Goal: Task Accomplishment & Management: Complete application form

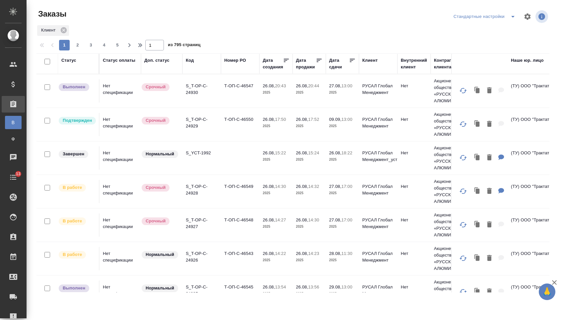
click at [337, 65] on div "Дата сдачи" at bounding box center [339, 63] width 20 height 13
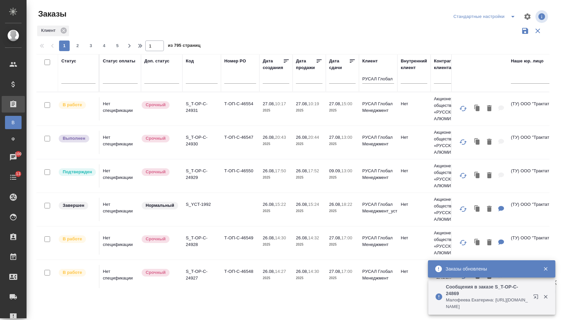
click at [340, 83] on input "text" at bounding box center [344, 78] width 23 height 9
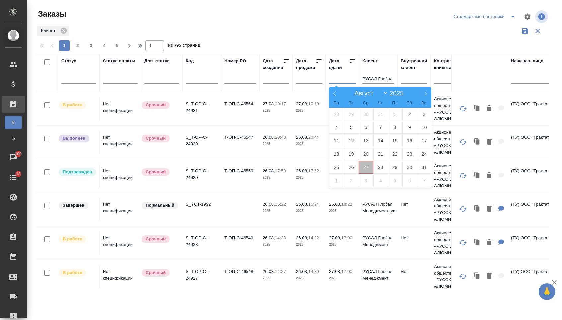
click at [368, 169] on span "27" at bounding box center [366, 167] width 15 height 13
type div "2025-08-26T21:00:00.000Z"
click at [374, 169] on span "28" at bounding box center [380, 167] width 15 height 13
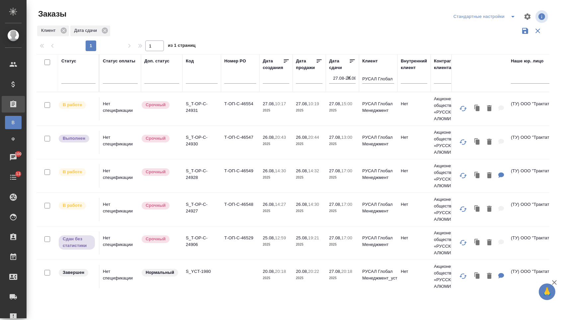
click at [350, 63] on icon at bounding box center [352, 60] width 5 height 3
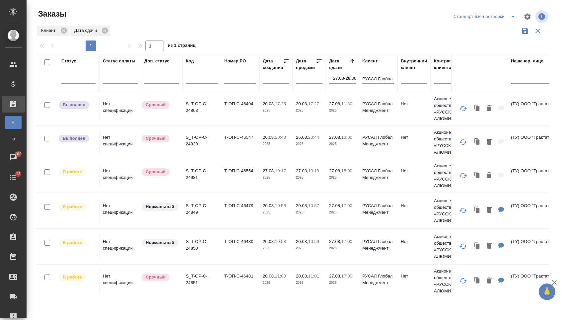
click at [324, 183] on td "27.08, 10:19 2025" at bounding box center [309, 175] width 33 height 23
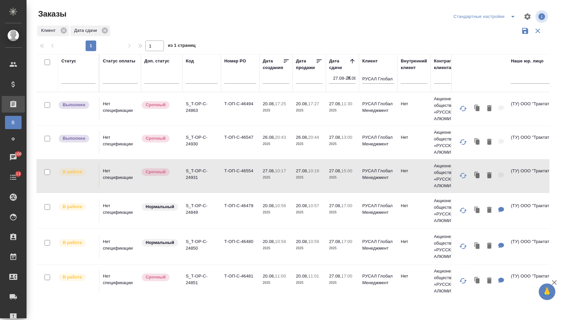
click at [324, 183] on td "27.08, 10:19 2025" at bounding box center [309, 175] width 33 height 23
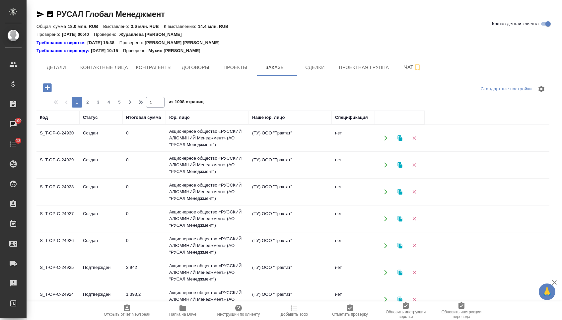
click at [51, 87] on icon "button" at bounding box center [47, 87] width 9 height 9
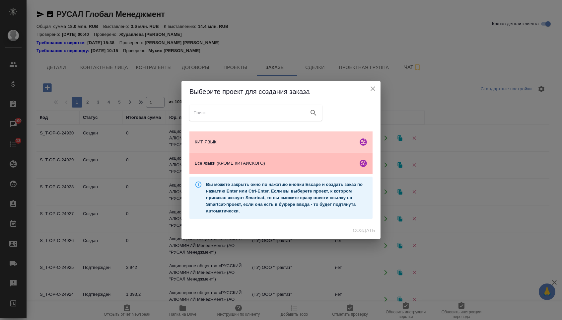
click at [237, 162] on span "Все языки (КРОМЕ КИТАЙСКОГО)" at bounding box center [275, 163] width 161 height 7
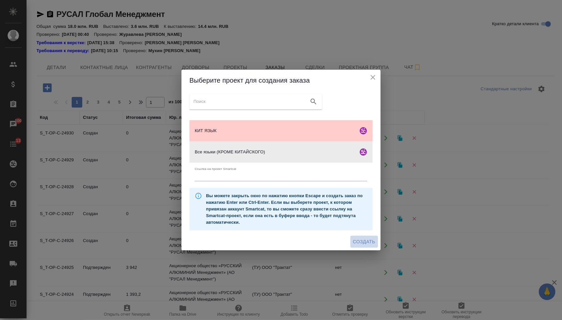
click at [360, 243] on span "Создать" at bounding box center [364, 242] width 22 height 8
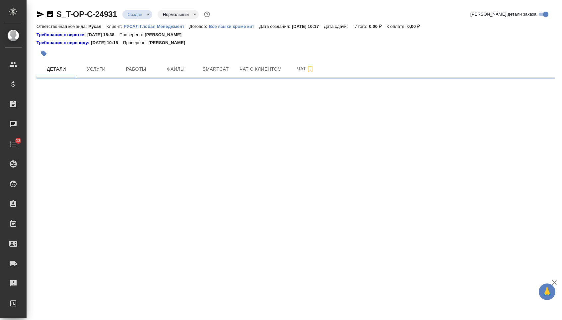
select select "RU"
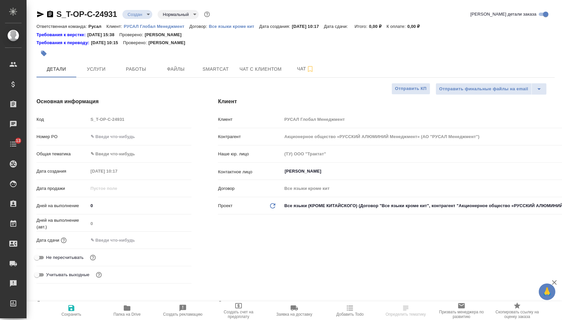
type textarea "x"
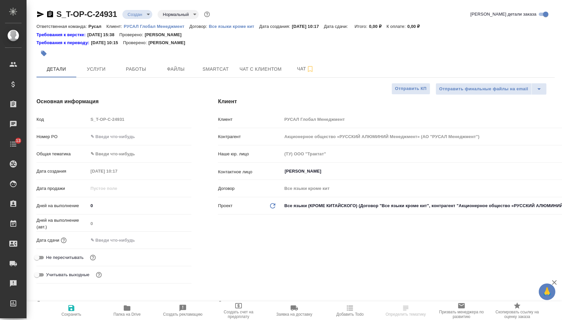
type textarea "x"
click at [138, 141] on input "text" at bounding box center [140, 137] width 104 height 10
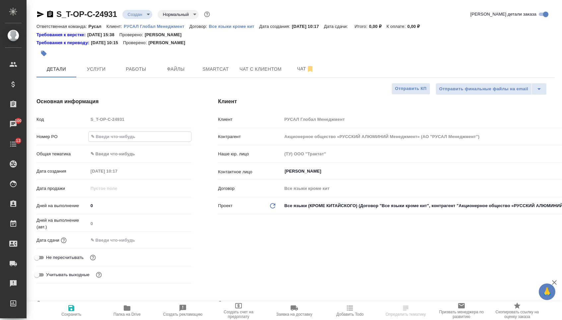
paste input "Т-ОП-С-46554"
type input "Т-ОП-С-46554"
type textarea "x"
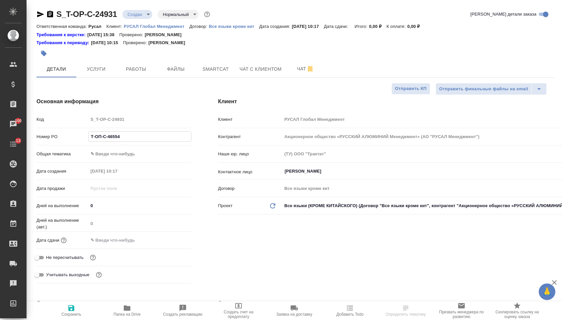
type input "Т-ОП-С-46554"
click at [119, 245] on input "text" at bounding box center [117, 240] width 58 height 10
click at [174, 242] on icon "button" at bounding box center [172, 240] width 8 height 8
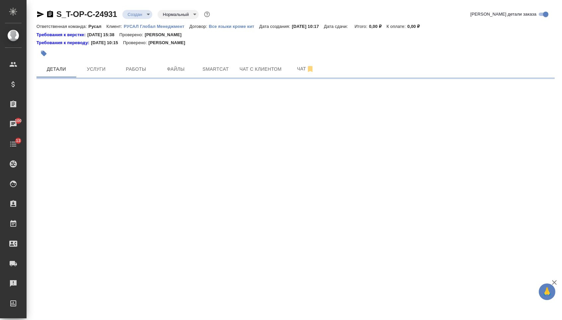
select select "RU"
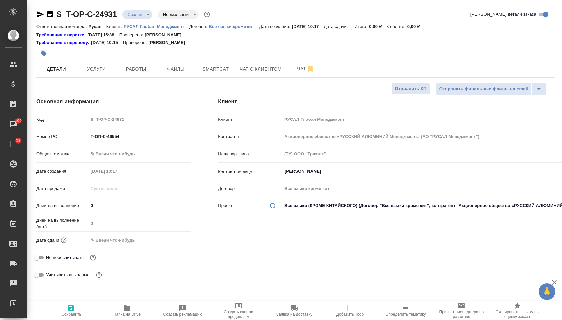
type textarea "x"
click at [124, 244] on input "text" at bounding box center [117, 240] width 58 height 10
click at [172, 244] on icon "button" at bounding box center [172, 240] width 8 height 8
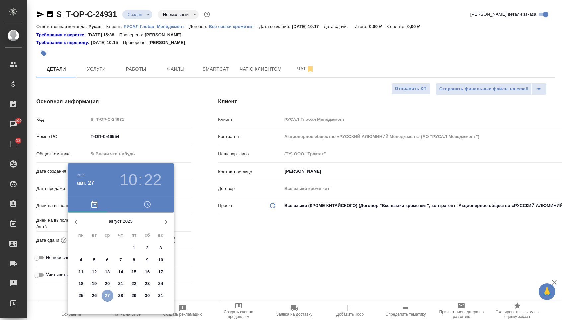
click at [110, 301] on button "27" at bounding box center [108, 296] width 12 height 12
type input "[DATE] 10:22"
type textarea "x"
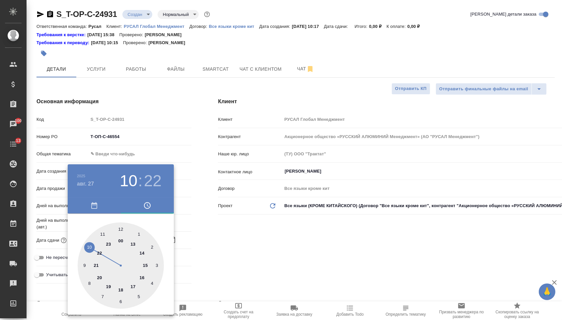
type textarea "x"
type input "[DATE] 15:22"
click at [144, 264] on div at bounding box center [121, 265] width 86 height 86
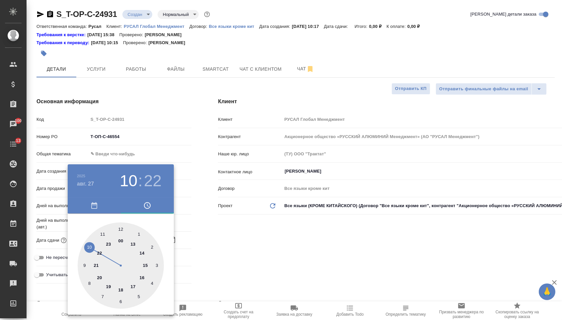
type textarea "x"
click at [121, 226] on div at bounding box center [121, 265] width 86 height 86
type input "[DATE] 15:00"
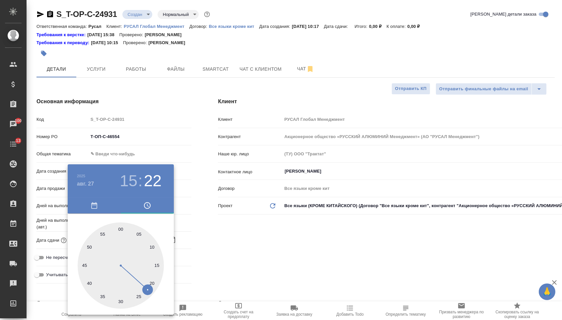
type textarea "x"
click at [237, 233] on div at bounding box center [281, 160] width 562 height 320
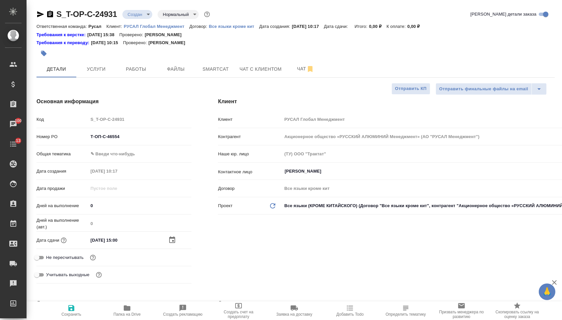
type textarea "x"
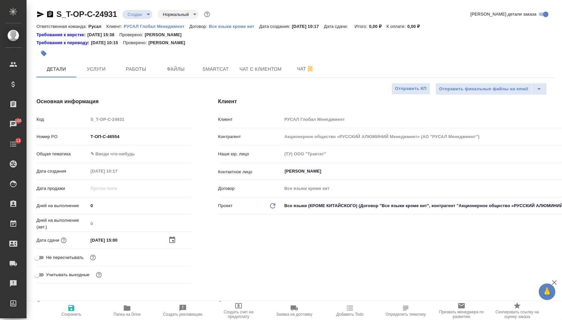
type textarea "x"
click at [138, 159] on body "🙏 .cls-1 fill:#fff; AWATERA [PERSON_NAME] Спецификации Заказы 100 Чаты 13 Todo …" at bounding box center [281, 160] width 562 height 320
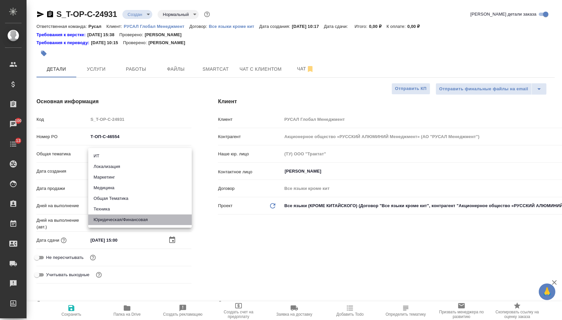
click at [130, 217] on li "Юридическая/Финансовая" at bounding box center [140, 219] width 104 height 11
type input "yr-fn"
type textarea "x"
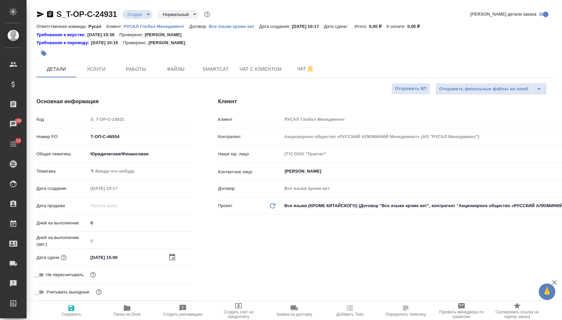
click at [127, 172] on body "🙏 .cls-1 fill:#fff; AWATERA [PERSON_NAME] Спецификации Заказы 100 Чаты 13 Todo …" at bounding box center [281, 160] width 562 height 320
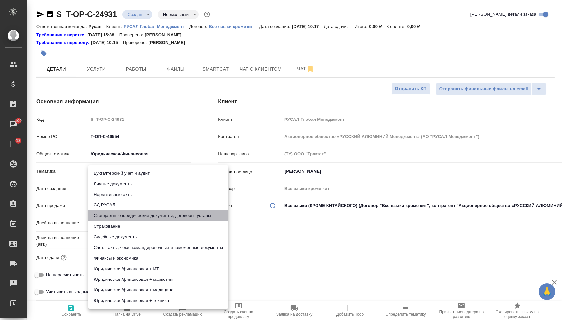
click at [127, 219] on li "Стандартные юридические документы, договоры, уставы" at bounding box center [158, 215] width 140 height 11
type textarea "x"
type input "5f647205b73bc97568ca66bf"
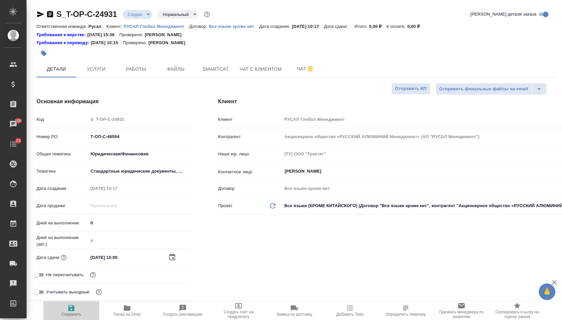
click at [74, 317] on span "Сохранить" at bounding box center [71, 314] width 20 height 5
type textarea "x"
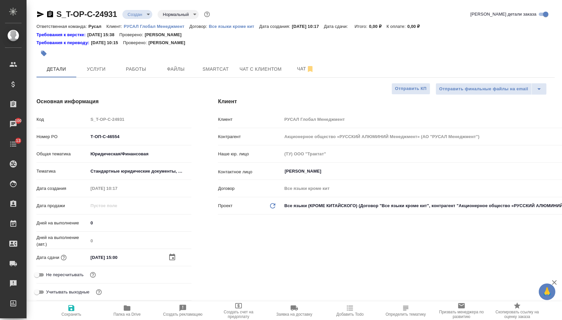
type textarea "x"
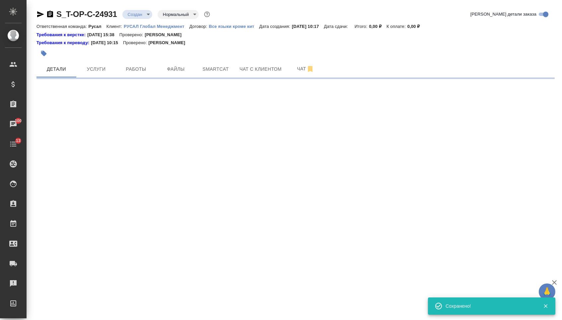
select select "RU"
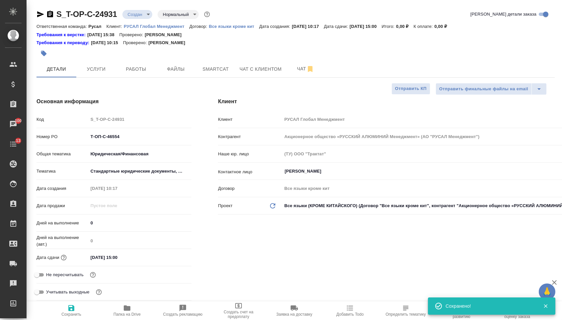
type textarea "x"
click at [165, 71] on span "Файлы" at bounding box center [176, 69] width 32 height 8
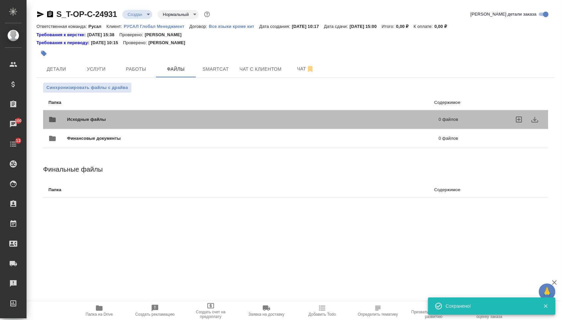
click at [74, 123] on span "Исходные файлы" at bounding box center [170, 119] width 206 height 7
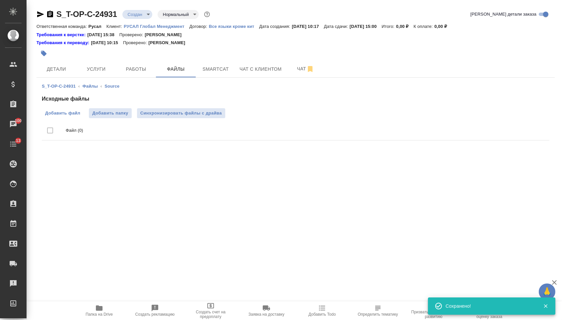
click at [69, 110] on label "Добавить файл" at bounding box center [63, 113] width 42 height 10
click at [0, 0] on input "Добавить файл" at bounding box center [0, 0] width 0 height 0
click at [107, 68] on span "Услуги" at bounding box center [96, 69] width 32 height 8
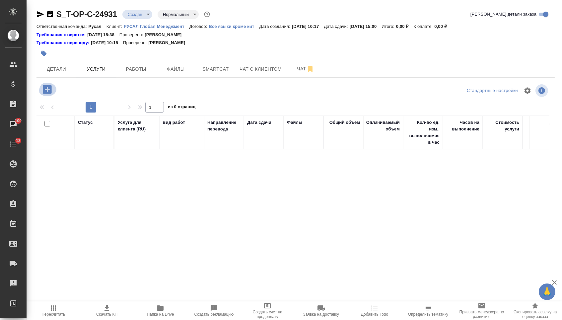
click at [53, 94] on icon "button" at bounding box center [47, 90] width 12 height 12
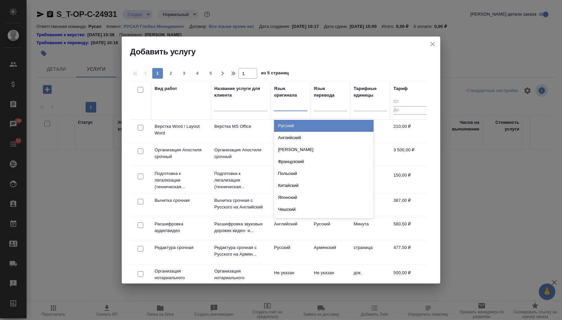
click at [278, 104] on input "text" at bounding box center [278, 104] width 1 height 5
click at [278, 119] on div "Русский Английский Немецкий Французский Польский Китайский Японский Чешский Сер…" at bounding box center [324, 169] width 100 height 100
click at [286, 126] on div "Русский" at bounding box center [324, 126] width 100 height 12
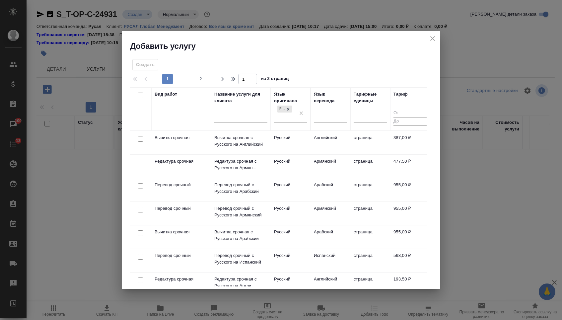
click at [311, 116] on th "Язык перевода" at bounding box center [331, 108] width 40 height 43
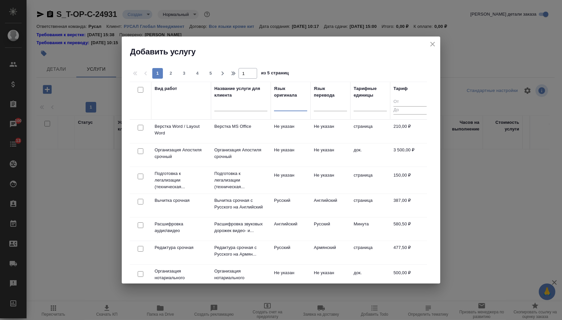
click at [293, 109] on div at bounding box center [290, 105] width 33 height 10
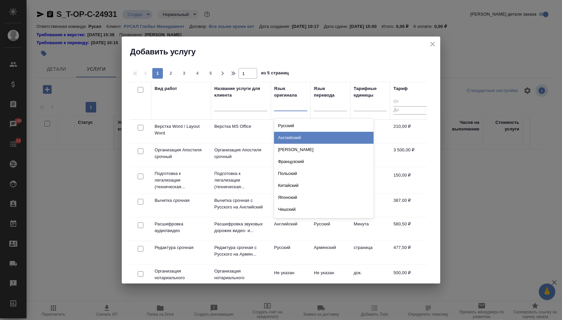
click at [293, 140] on div "Английский" at bounding box center [324, 138] width 100 height 12
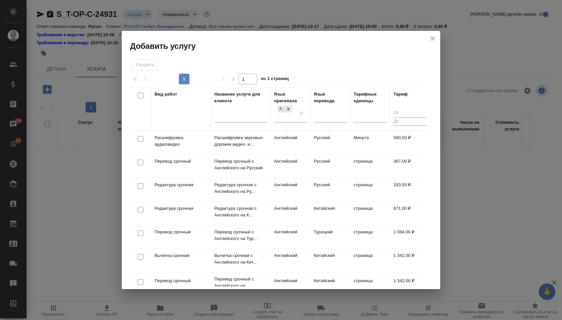
click at [326, 124] on div at bounding box center [330, 118] width 33 height 17
click at [325, 119] on div at bounding box center [330, 116] width 33 height 10
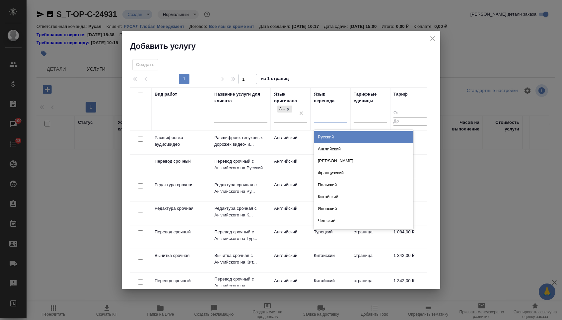
click at [325, 135] on div "Русский" at bounding box center [364, 137] width 100 height 12
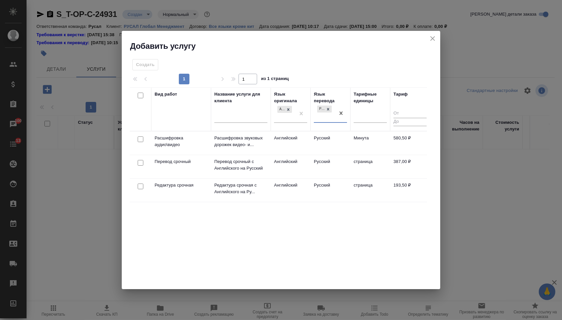
click at [139, 165] on input "checkbox" at bounding box center [141, 163] width 6 height 6
checkbox input "true"
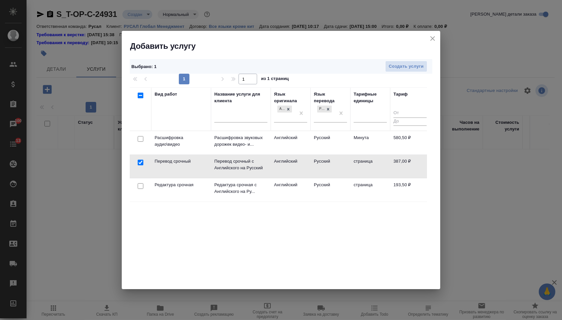
click at [141, 183] on input "checkbox" at bounding box center [141, 186] width 6 height 6
checkbox input "true"
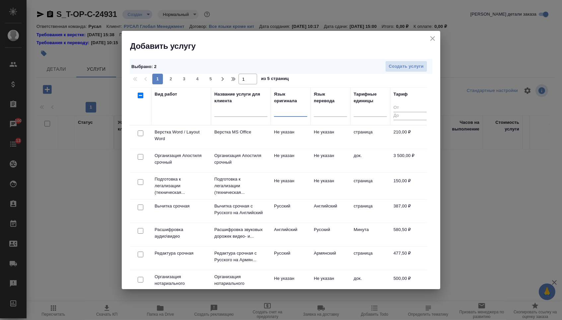
drag, startPoint x: 301, startPoint y: 112, endPoint x: 293, endPoint y: 112, distance: 8.6
click at [139, 134] on input "checkbox" at bounding box center [141, 133] width 6 height 6
checkbox input "true"
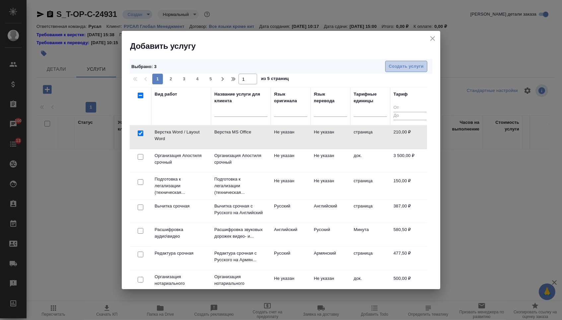
click at [415, 65] on span "Создать услуги" at bounding box center [406, 67] width 35 height 8
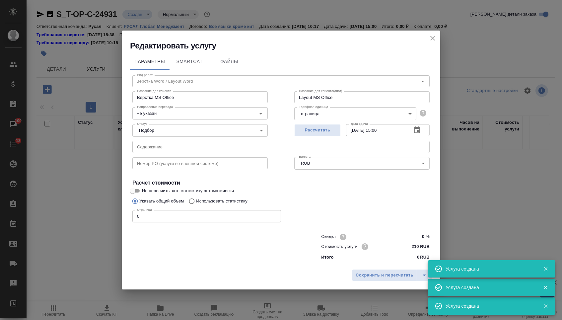
type input "Перевод срочный"
type input "Перевод срочный с Английского на Русский"
type input "Urgent translation from English into Russian"
type input "англ-рус"
type input "387 RUB"
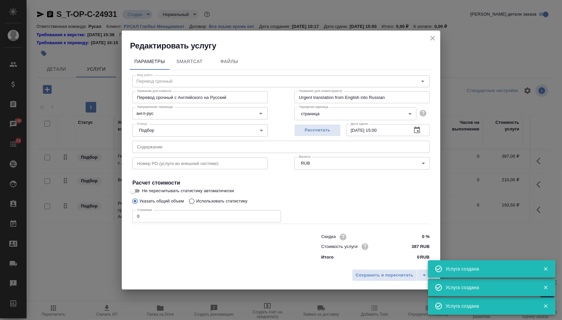
type input "Редактура срочная"
type input "Редактура срочная с Английского на Русский"
type input "Urgent editing from English to Russian"
type input "193.5 RUB"
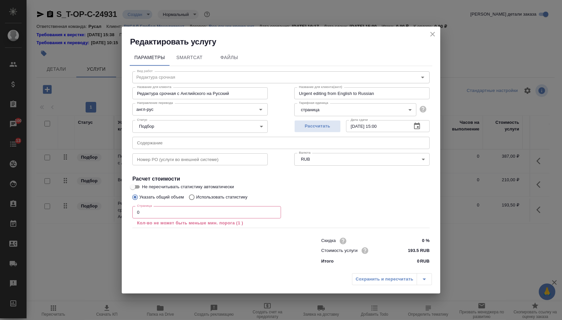
click at [243, 142] on input "text" at bounding box center [280, 143] width 297 height 12
drag, startPoint x: 159, startPoint y: 217, endPoint x: 125, endPoint y: 209, distance: 35.2
click at [125, 210] on div "Параметры SmartCat Файлы Вид работ Редактура срочная Вид работ Название для кли…" at bounding box center [281, 158] width 319 height 223
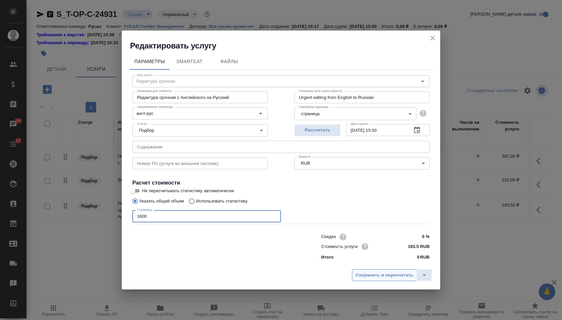
type input "1800"
click at [376, 279] on span "Сохранить и пересчитать" at bounding box center [385, 276] width 58 height 8
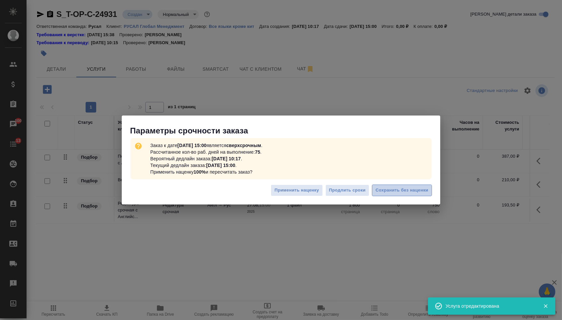
click at [403, 194] on span "Сохранить без наценки" at bounding box center [402, 191] width 53 height 8
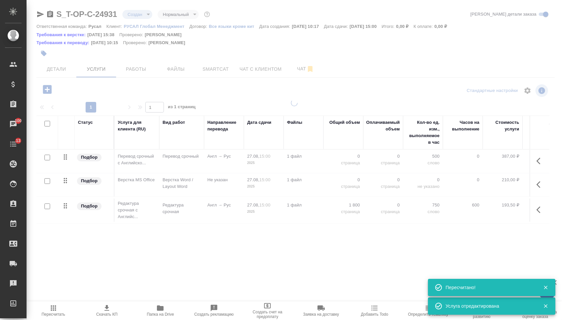
type input "urgent"
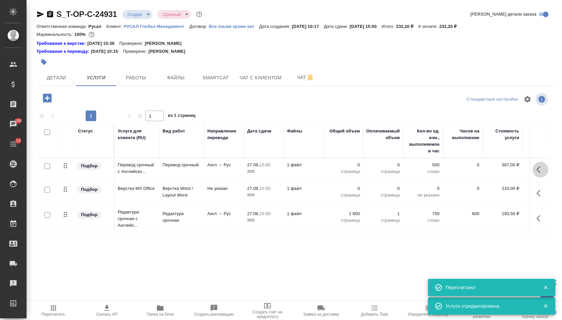
click at [534, 177] on button "button" at bounding box center [541, 170] width 16 height 16
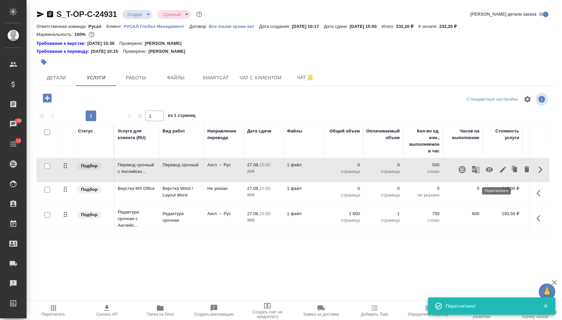
click at [499, 174] on icon "button" at bounding box center [503, 170] width 8 height 8
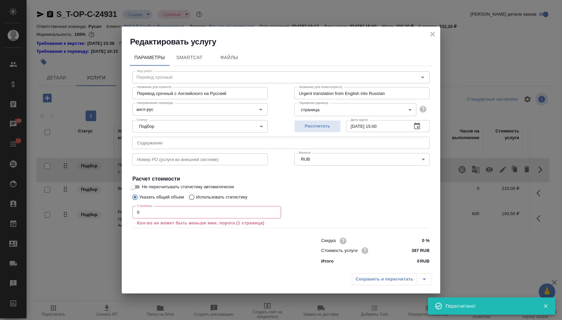
click at [231, 144] on input "text" at bounding box center [280, 143] width 297 height 12
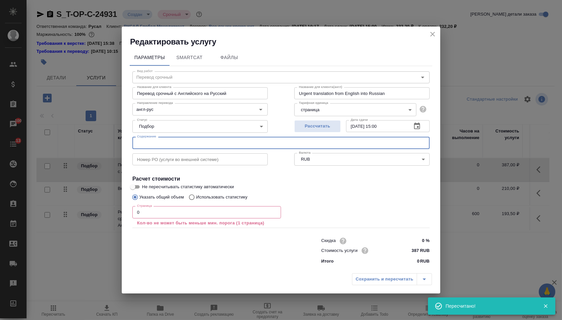
paste input "RYSD Company card"
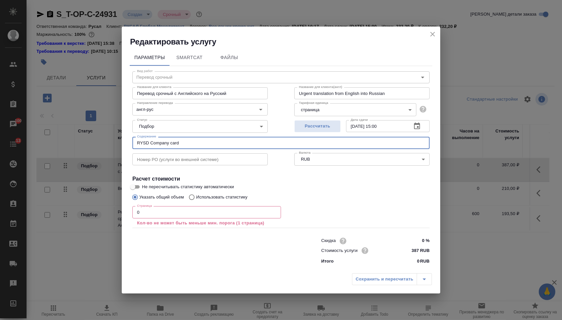
type input "RYSD Company card"
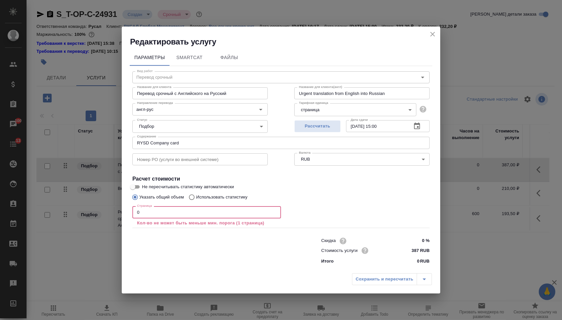
click at [133, 214] on input "0" at bounding box center [206, 212] width 149 height 12
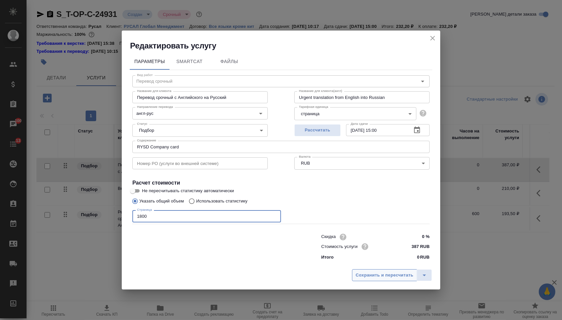
type input "1800"
click at [383, 277] on span "Сохранить и пересчитать" at bounding box center [385, 276] width 58 height 8
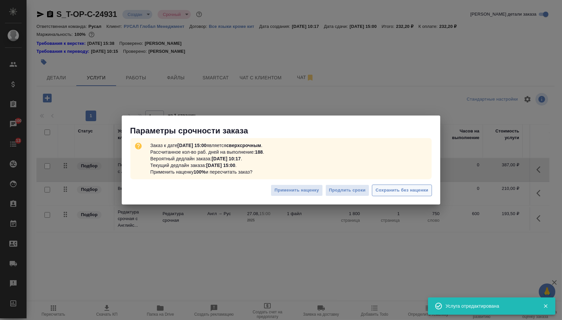
click at [395, 192] on span "Сохранить без наценки" at bounding box center [402, 191] width 53 height 8
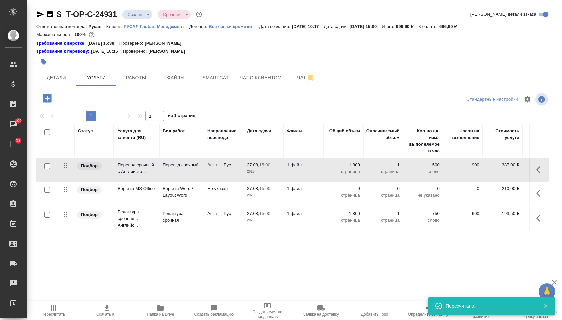
drag, startPoint x: 68, startPoint y: 196, endPoint x: 68, endPoint y: 227, distance: 31.9
click at [68, 227] on tbody "Подбор Перевод срочный с [GEOGRAPHIC_DATA]... Перевод срочный Англ → Рус 27.08,…" at bounding box center [350, 195] width 626 height 74
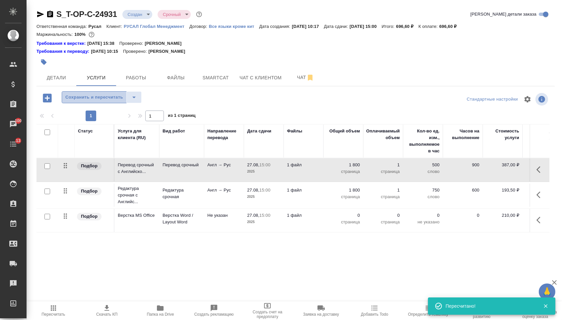
click at [101, 101] on span "Сохранить и пересчитать" at bounding box center [94, 98] width 58 height 8
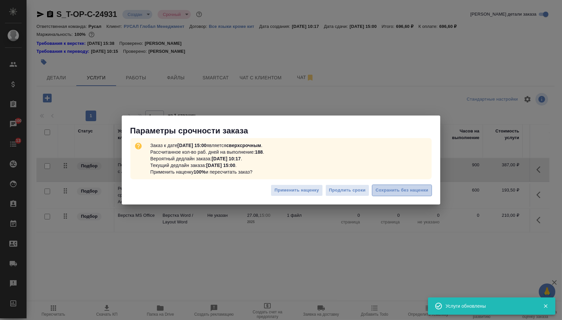
click at [398, 189] on span "Сохранить без наценки" at bounding box center [402, 191] width 53 height 8
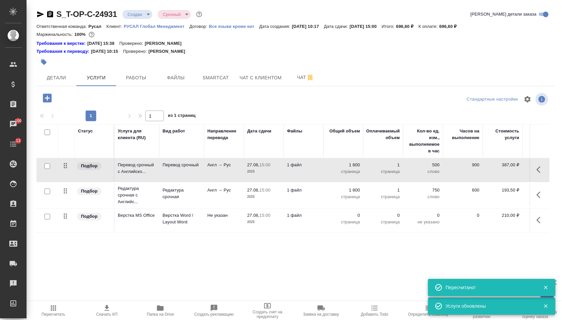
click at [348, 225] on p "страница" at bounding box center [343, 222] width 33 height 7
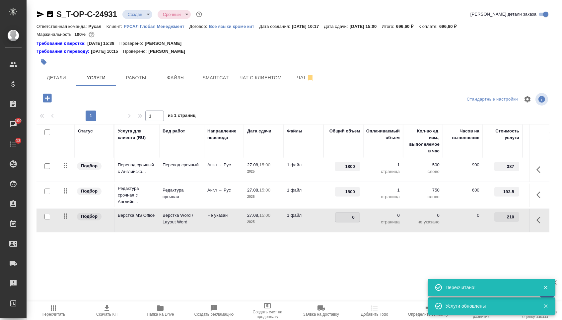
drag, startPoint x: 348, startPoint y: 225, endPoint x: 361, endPoint y: 220, distance: 14.5
click at [361, 220] on td "0" at bounding box center [344, 220] width 40 height 23
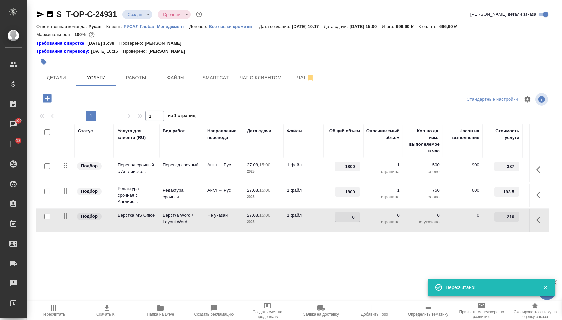
drag, startPoint x: 347, startPoint y: 220, endPoint x: 360, endPoint y: 220, distance: 12.9
click at [360, 220] on input "0" at bounding box center [348, 217] width 24 height 10
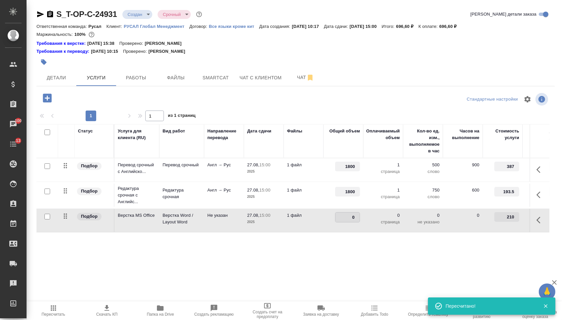
type input "1"
click at [327, 266] on div "Статус Услуга для клиента (RU) Вид работ Направление перевода Дата сдачи Файлы …" at bounding box center [293, 195] width 513 height 143
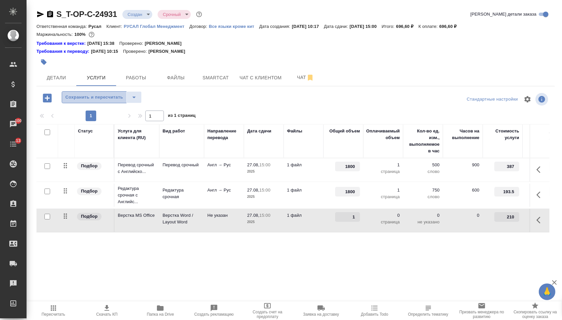
click at [120, 101] on span "Сохранить и пересчитать" at bounding box center [94, 98] width 58 height 8
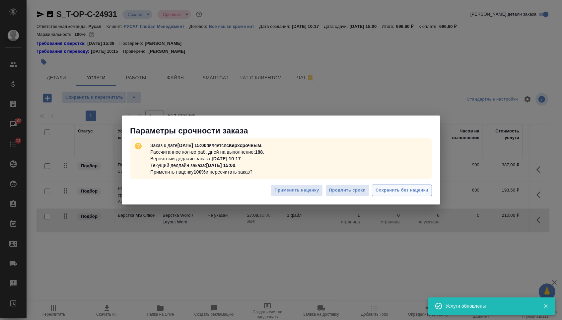
click at [387, 192] on span "Сохранить без наценки" at bounding box center [402, 191] width 53 height 8
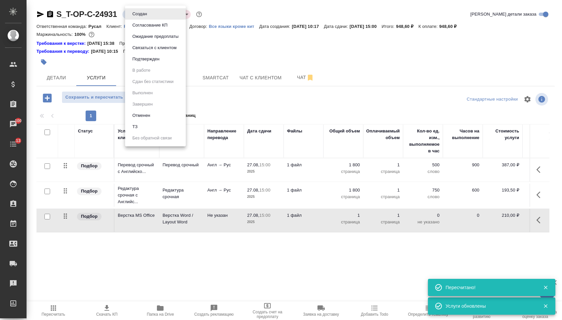
drag, startPoint x: 142, startPoint y: 15, endPoint x: 142, endPoint y: 23, distance: 8.0
click at [142, 15] on body "🙏 .cls-1 fill:#fff; AWATERA [PERSON_NAME] Спецификации Заказы 100 Чаты 13 Todo …" at bounding box center [281, 160] width 562 height 320
click at [145, 62] on button "Подтвержден" at bounding box center [145, 58] width 31 height 7
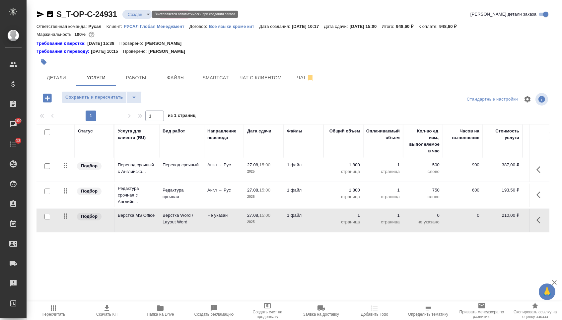
click at [139, 12] on body "🙏 .cls-1 fill:#fff; AWATERA [PERSON_NAME] Спецификации Заказы 100 Чаты 13 Todo …" at bounding box center [281, 160] width 562 height 320
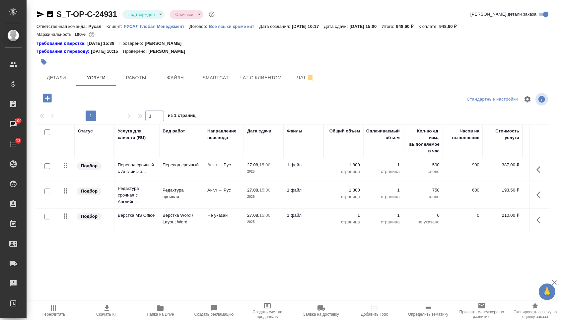
click at [52, 90] on div "S_T-OP-C-24931 Подтвержден confirmed Срочный urgent Кратко детали заказа Ответс…" at bounding box center [296, 142] width 526 height 284
click at [54, 81] on span "Детали" at bounding box center [57, 78] width 32 height 8
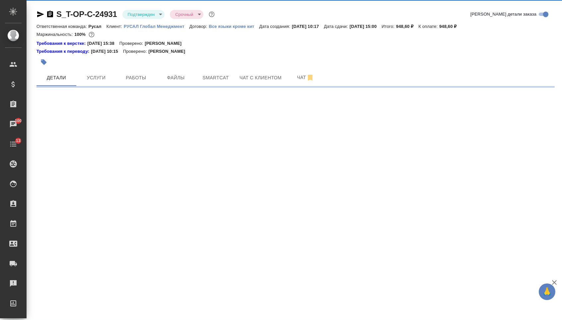
select select "RU"
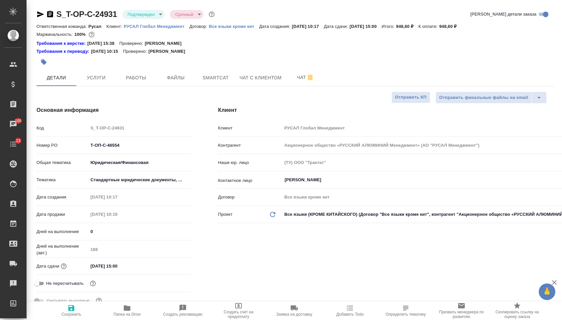
type textarea "x"
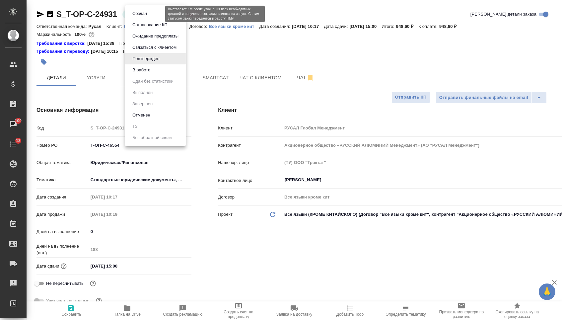
drag, startPoint x: 148, startPoint y: 11, endPoint x: 148, endPoint y: 31, distance: 19.9
click at [148, 11] on body "🙏 .cls-1 fill:#fff; AWATERA [PERSON_NAME] Спецификации Заказы 100 Чаты 13 Todo …" at bounding box center [281, 160] width 562 height 320
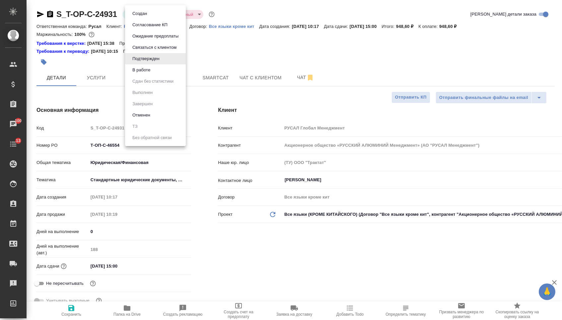
click at [119, 140] on div at bounding box center [281, 160] width 562 height 320
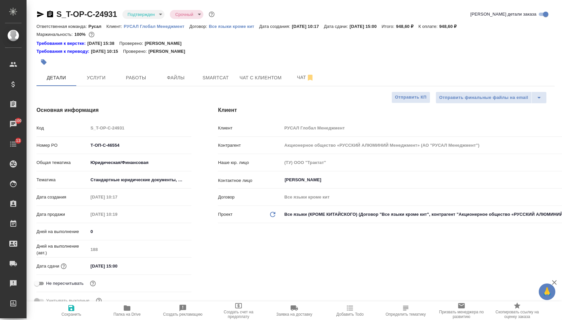
scroll to position [219, 0]
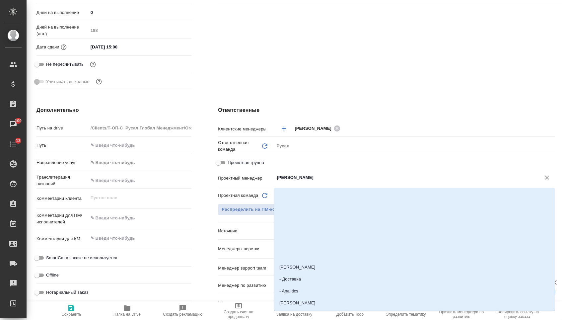
click at [299, 182] on input "[PERSON_NAME]" at bounding box center [403, 178] width 255 height 8
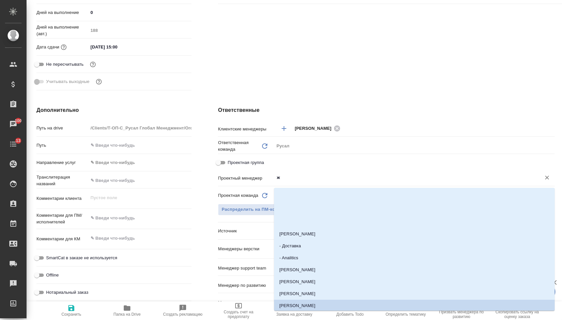
scroll to position [0, 0]
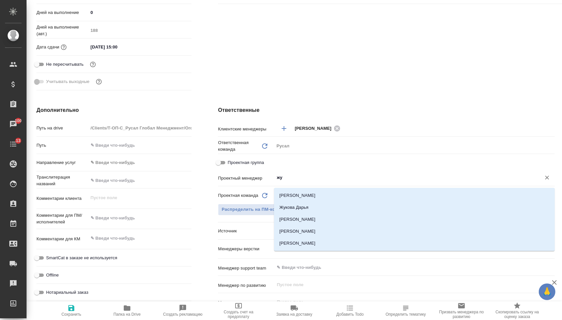
type input "жур"
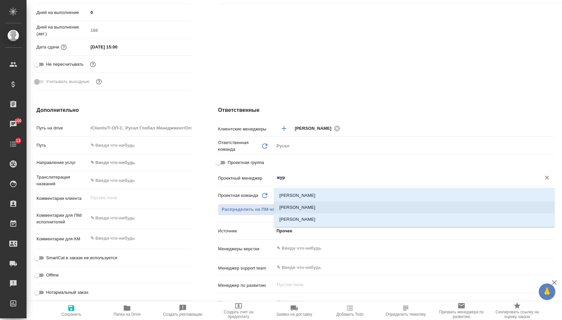
click at [319, 206] on li "[PERSON_NAME]" at bounding box center [414, 208] width 281 height 12
type textarea "x"
type input "[PERSON_NAME]"
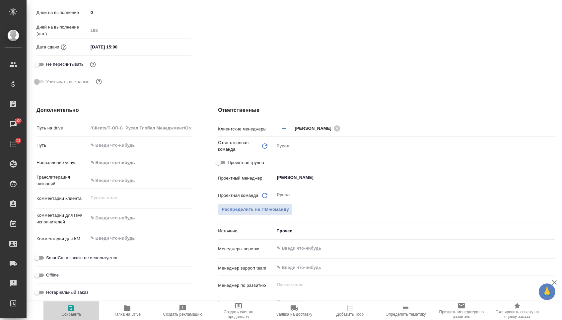
click at [76, 315] on span "Сохранить" at bounding box center [71, 314] width 20 height 5
type textarea "x"
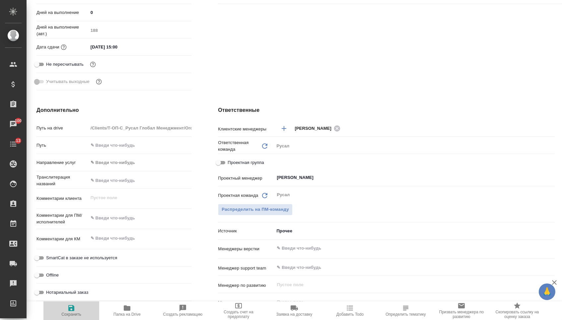
type textarea "x"
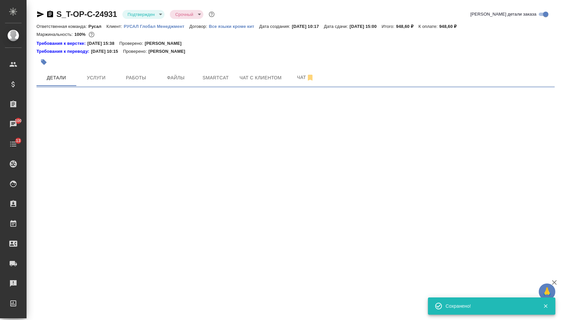
select select "RU"
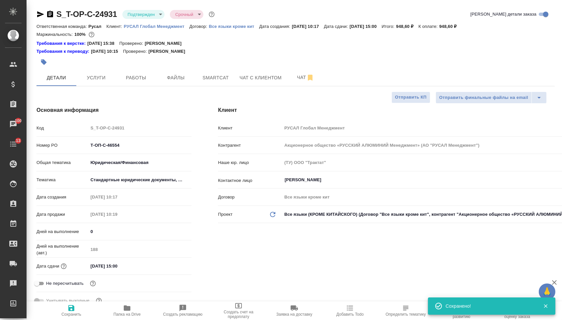
type textarea "x"
drag, startPoint x: 133, startPoint y: 149, endPoint x: 52, endPoint y: 146, distance: 81.4
click at [52, 146] on div "Номер PO Т-ОП-С-46554" at bounding box center [114, 145] width 155 height 12
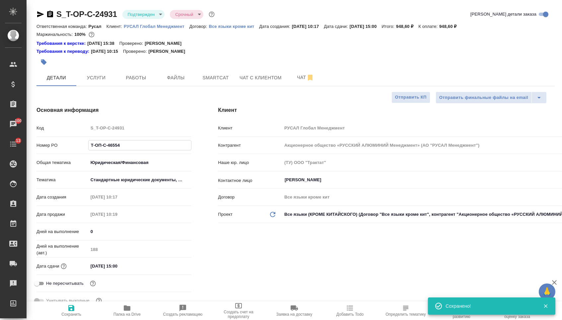
type textarea "x"
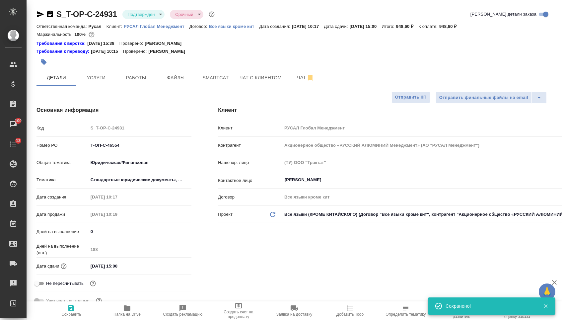
type textarea "x"
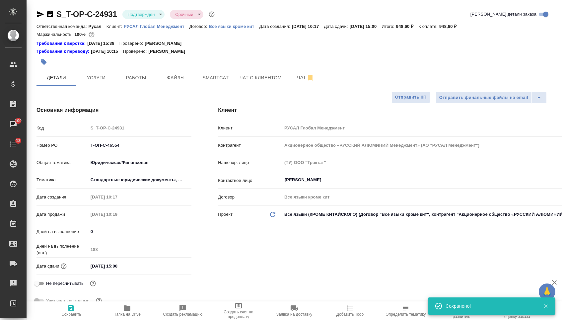
type textarea "x"
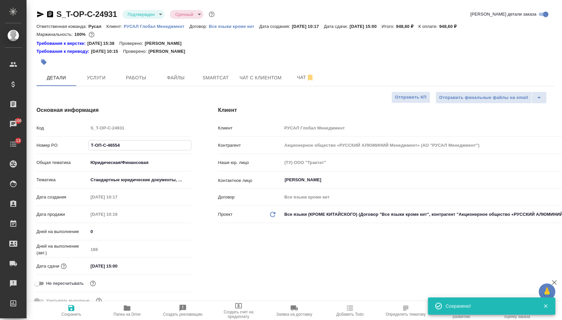
type textarea "x"
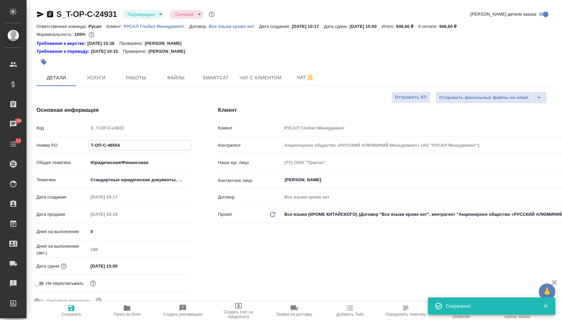
type textarea "x"
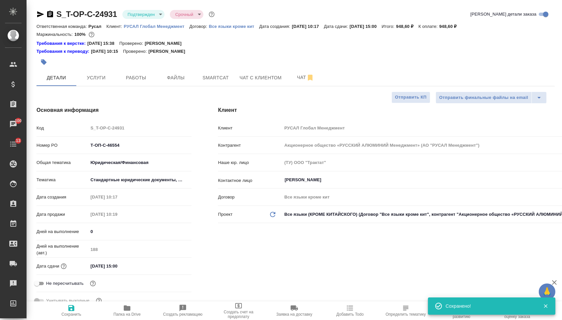
type textarea "x"
